Goal: Find specific page/section: Find specific page/section

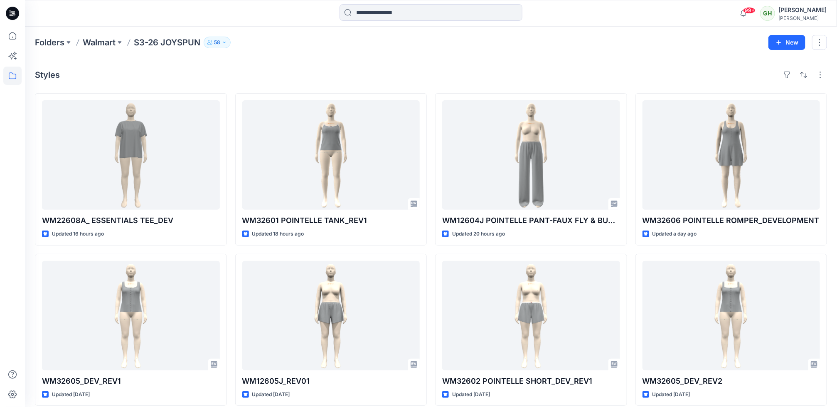
click at [17, 12] on icon at bounding box center [12, 13] width 13 height 13
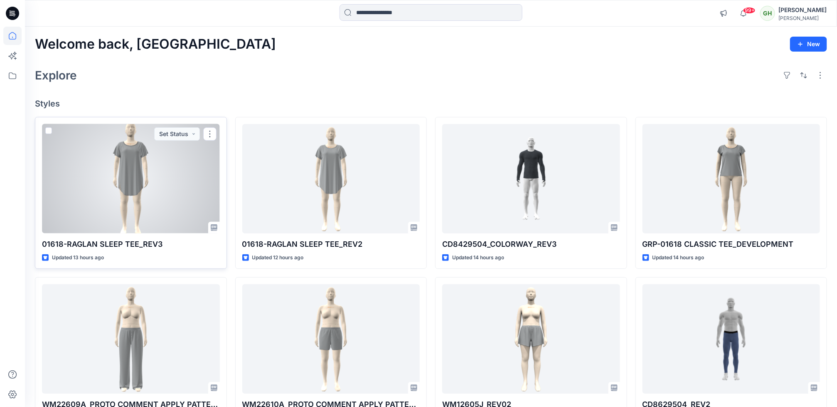
click at [101, 201] on div at bounding box center [131, 178] width 178 height 109
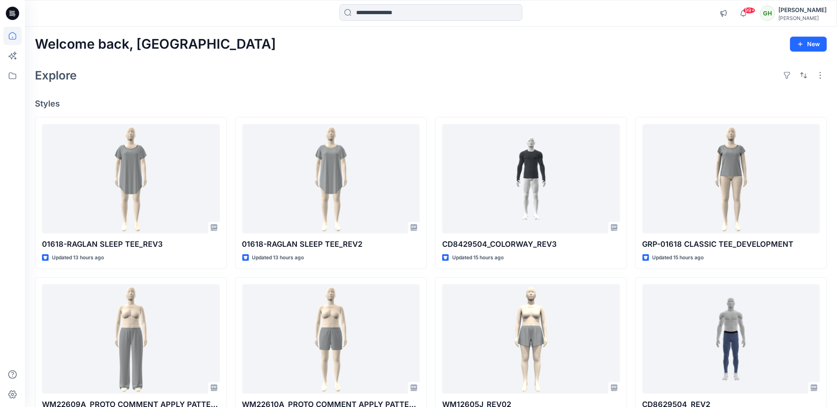
click at [489, 71] on div "Explore" at bounding box center [431, 75] width 792 height 20
drag, startPoint x: 313, startPoint y: 65, endPoint x: 231, endPoint y: 112, distance: 94.6
click at [313, 65] on div "Explore" at bounding box center [431, 75] width 792 height 20
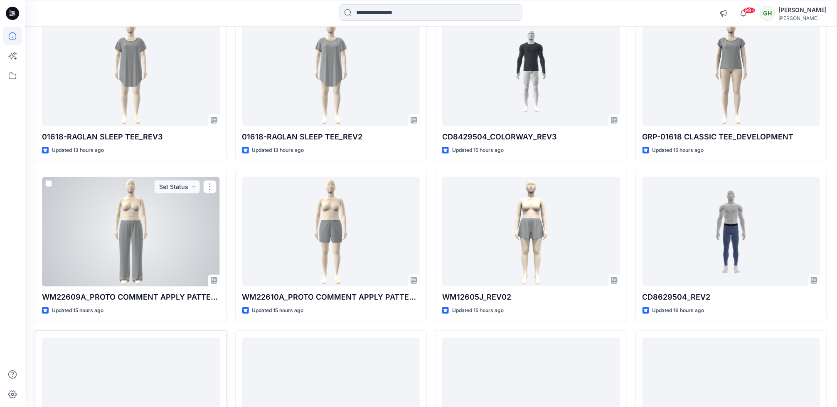
scroll to position [125, 0]
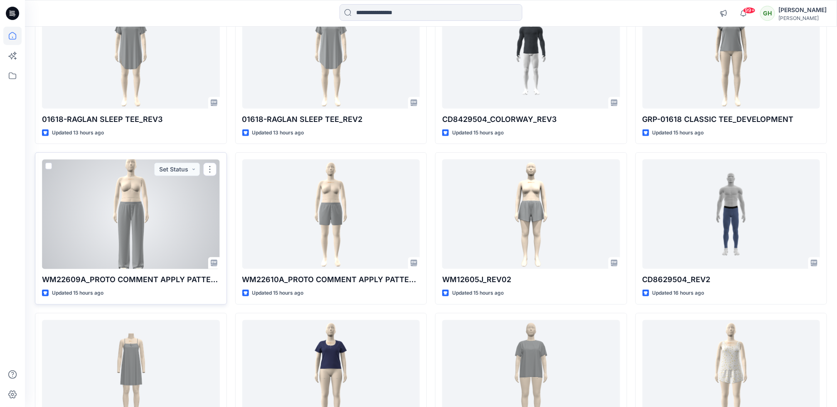
click at [154, 226] on div at bounding box center [131, 213] width 178 height 109
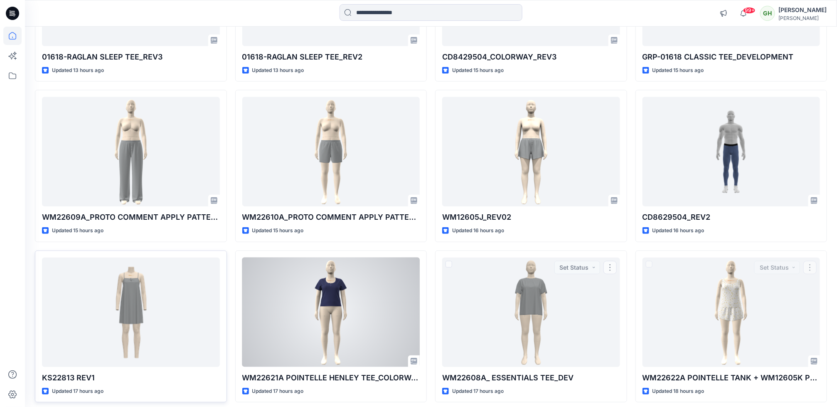
scroll to position [224, 0]
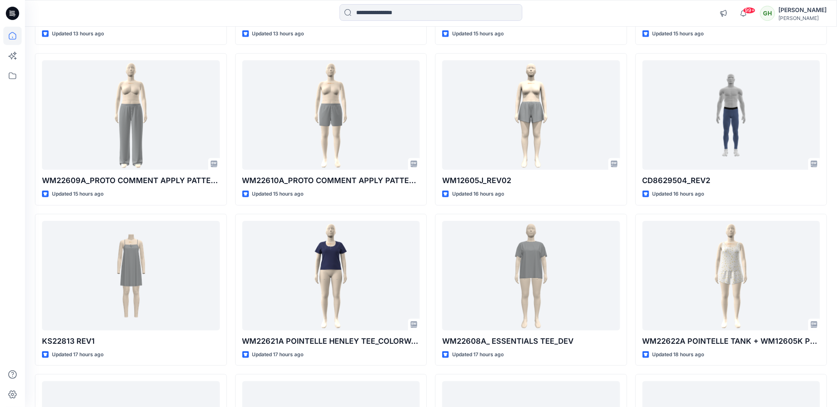
click at [0, 139] on html "99+ Notifications Suresh Perera shared CD8429504_COLORWAY_REV3 in F26 CD MENS L…" at bounding box center [418, 331] width 837 height 1110
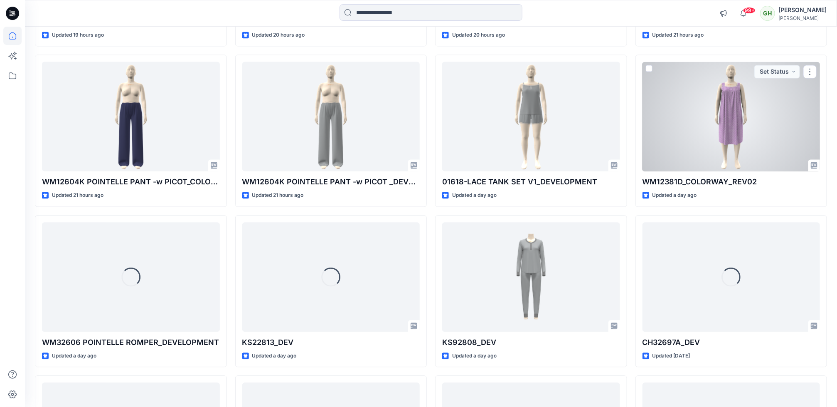
scroll to position [892, 0]
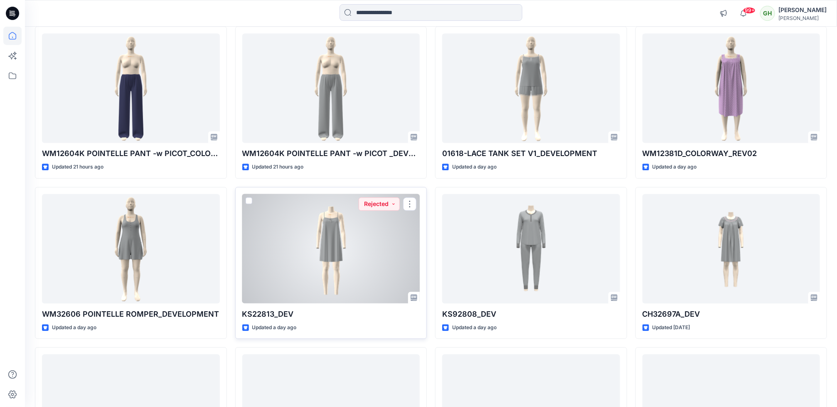
click at [349, 248] on div at bounding box center [331, 248] width 178 height 109
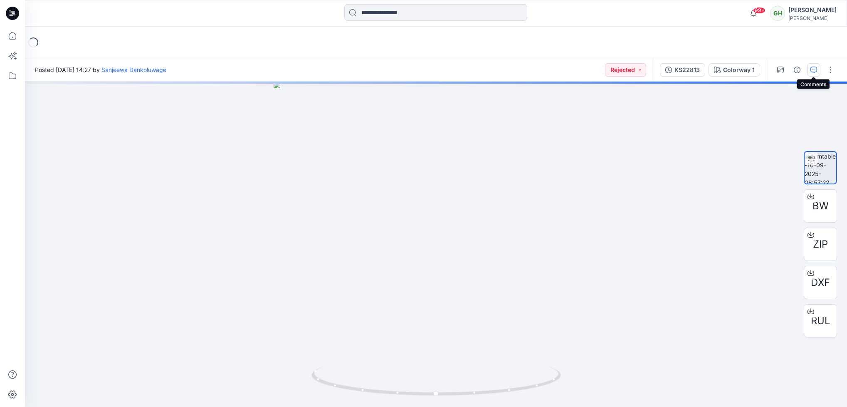
click at [813, 72] on icon "button" at bounding box center [813, 70] width 7 height 7
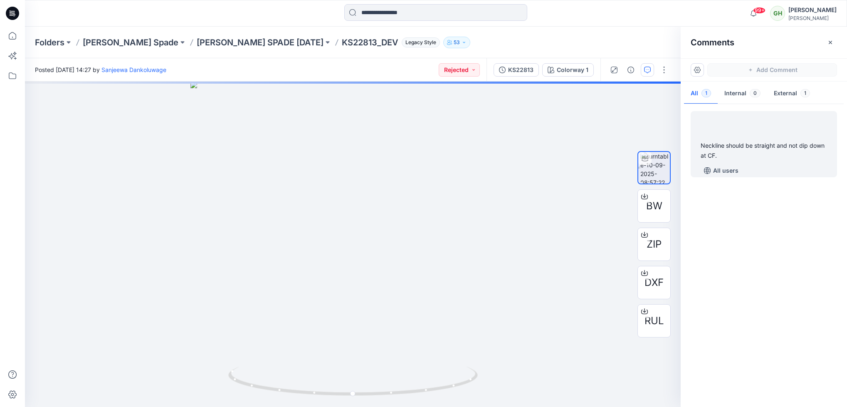
click at [762, 146] on div "Neckline should be straight and not dip down at CF." at bounding box center [764, 151] width 126 height 20
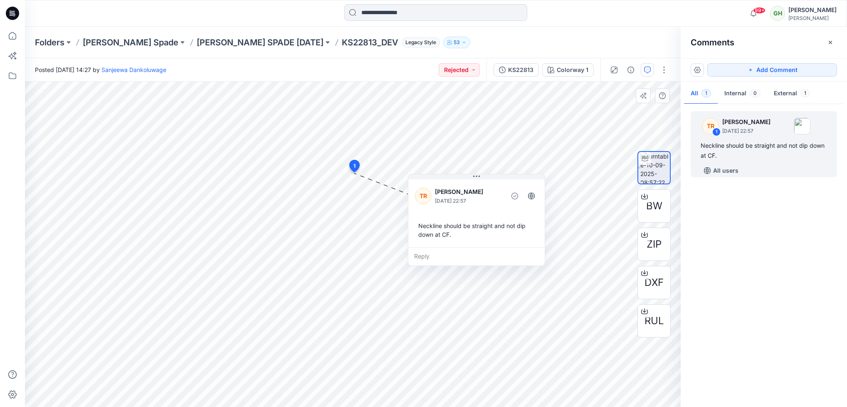
drag, startPoint x: 439, startPoint y: 199, endPoint x: 514, endPoint y: 195, distance: 75.4
click at [514, 195] on div "TR Taylor Roberson September 10, 2025 22:57" at bounding box center [476, 195] width 123 height 23
click at [12, 14] on icon at bounding box center [13, 13] width 3 height 0
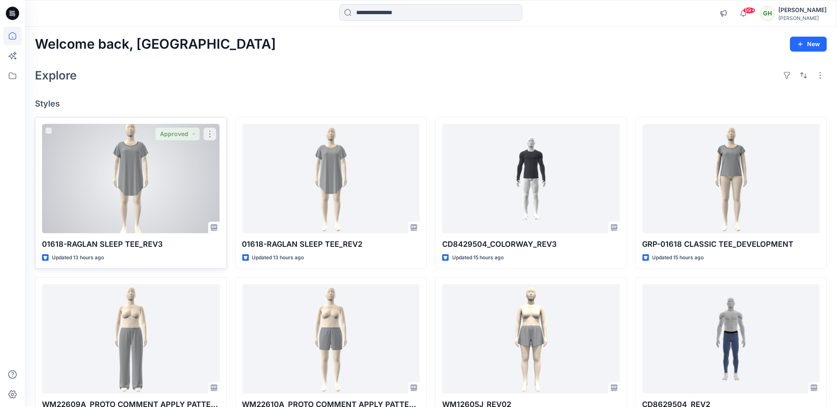
click at [102, 206] on div at bounding box center [131, 178] width 178 height 109
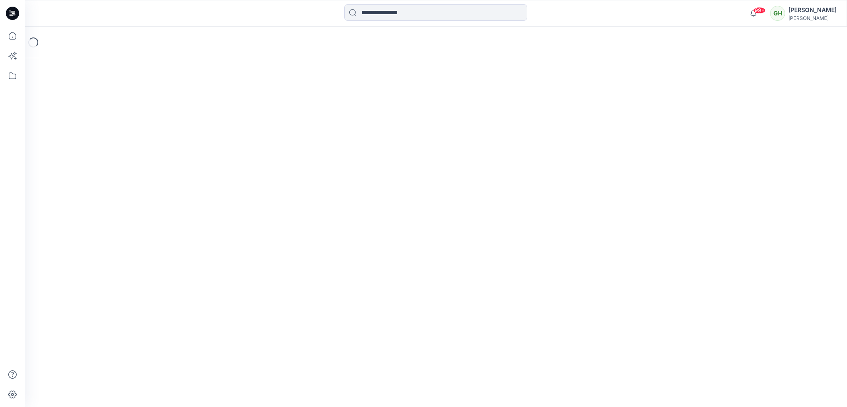
click at [102, 206] on div "Loading..." at bounding box center [436, 217] width 822 height 380
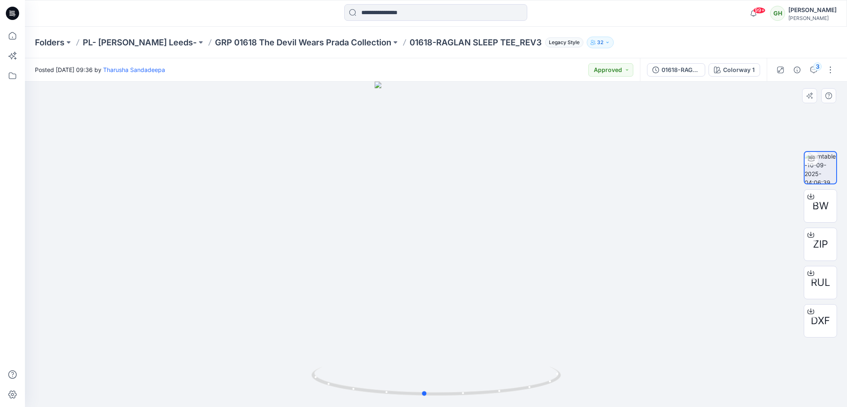
drag, startPoint x: 438, startPoint y: 393, endPoint x: 675, endPoint y: 373, distance: 238.2
click at [675, 373] on div at bounding box center [436, 243] width 822 height 325
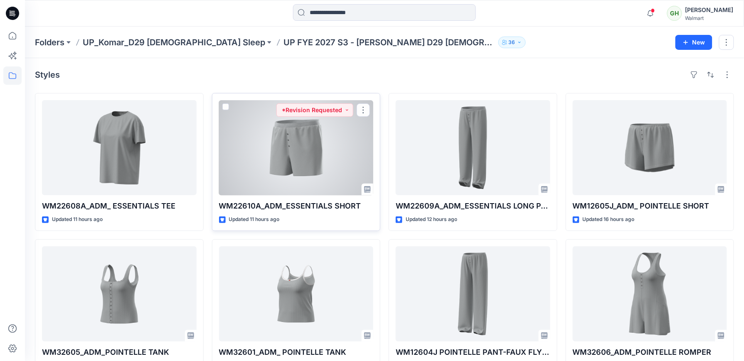
click at [328, 183] on div at bounding box center [296, 147] width 155 height 95
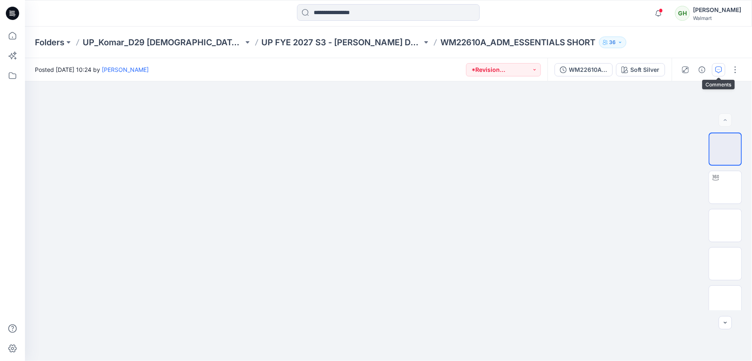
click at [718, 72] on icon "button" at bounding box center [719, 70] width 7 height 7
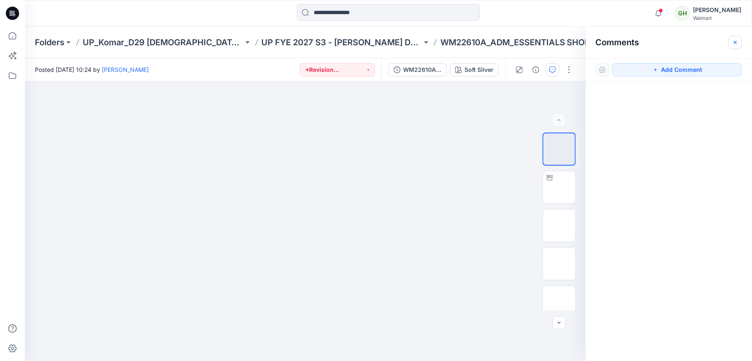
click at [735, 44] on icon "button" at bounding box center [736, 42] width 7 height 7
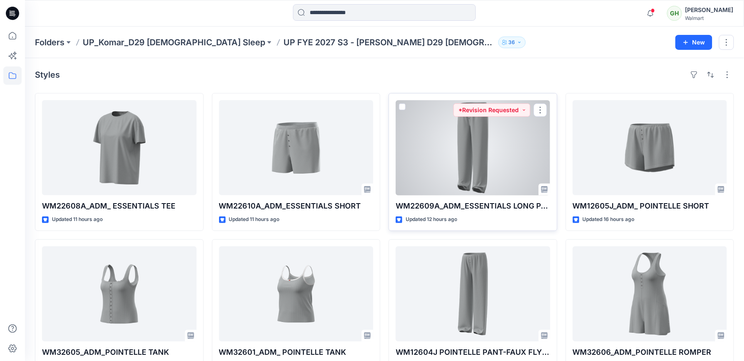
click at [441, 162] on div at bounding box center [473, 147] width 155 height 95
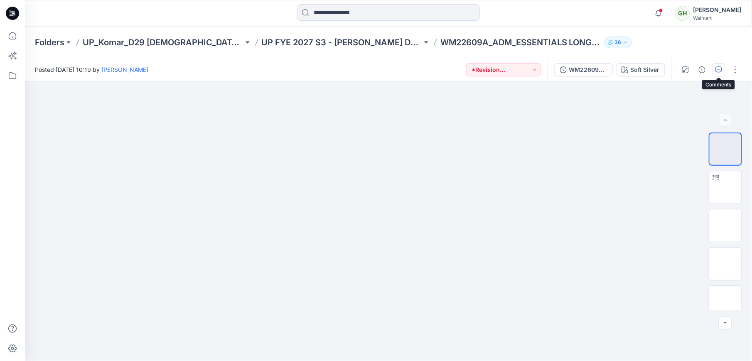
click at [717, 72] on icon "button" at bounding box center [719, 70] width 7 height 7
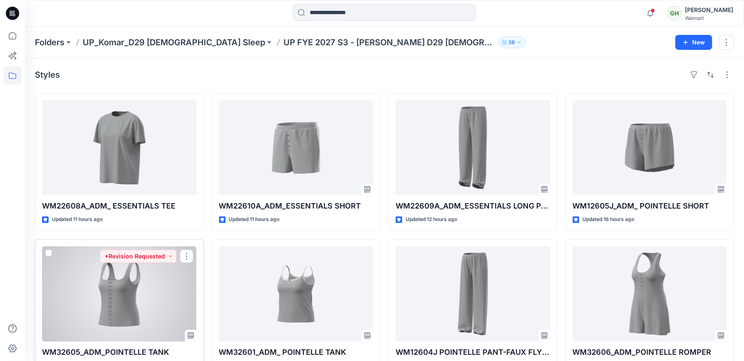
click at [75, 299] on div at bounding box center [119, 294] width 155 height 95
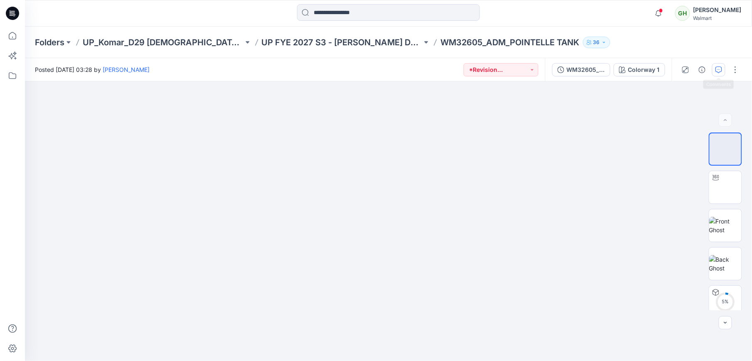
click at [721, 72] on icon "button" at bounding box center [719, 70] width 7 height 7
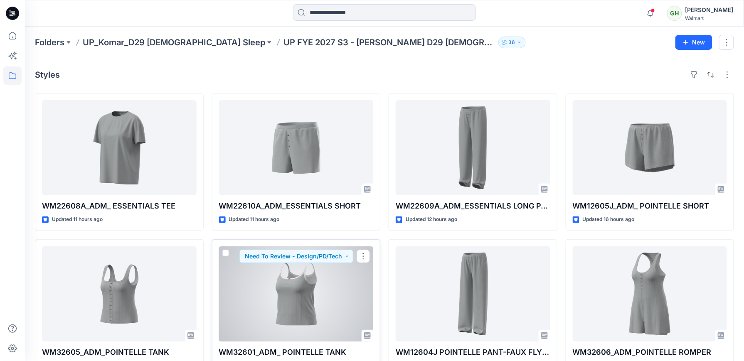
click at [306, 313] on div at bounding box center [296, 294] width 155 height 95
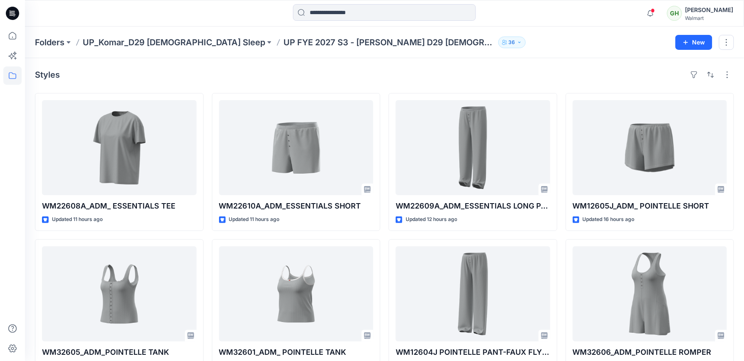
click at [11, 13] on icon at bounding box center [12, 13] width 13 height 13
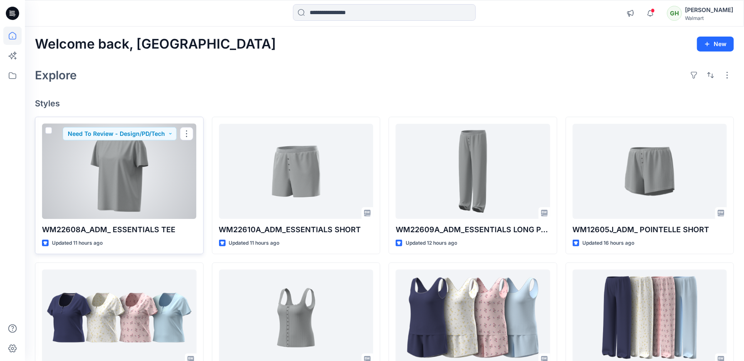
click at [155, 178] on div at bounding box center [119, 171] width 155 height 95
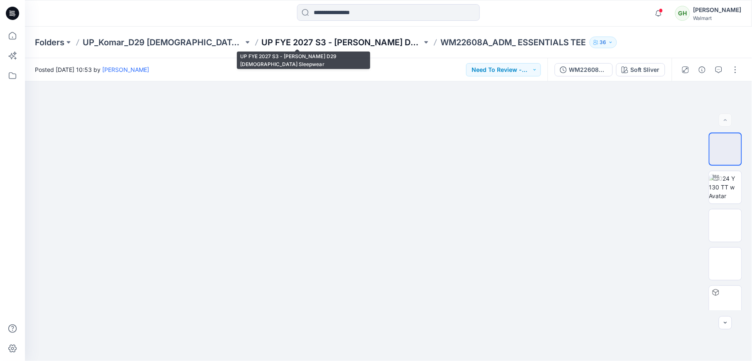
click at [325, 42] on p "UP FYE 2027 S3 - [PERSON_NAME] D29 [DEMOGRAPHIC_DATA] Sleepwear" at bounding box center [342, 43] width 161 height 12
